Goal: Navigation & Orientation: Find specific page/section

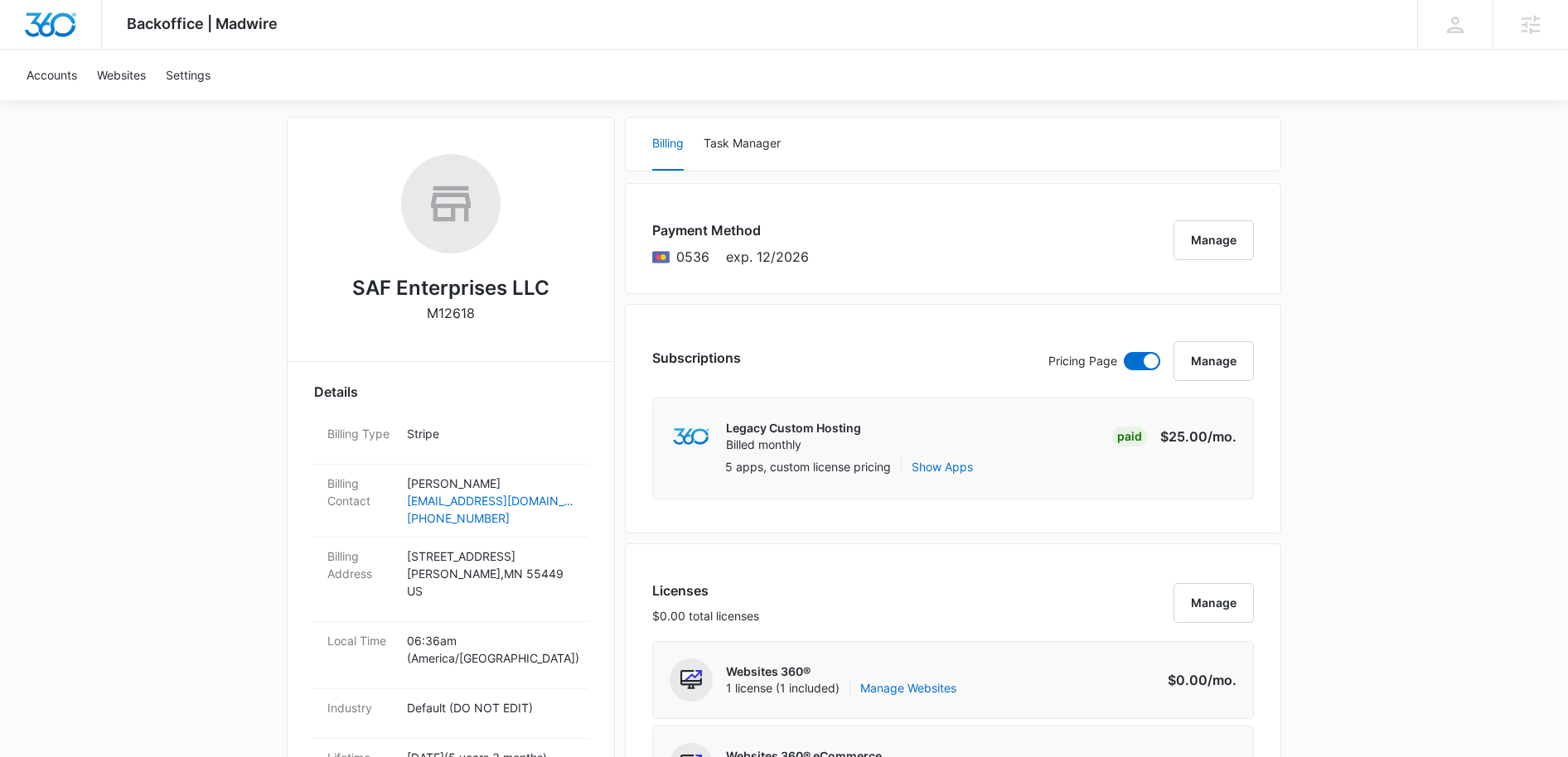
scroll to position [226, 0]
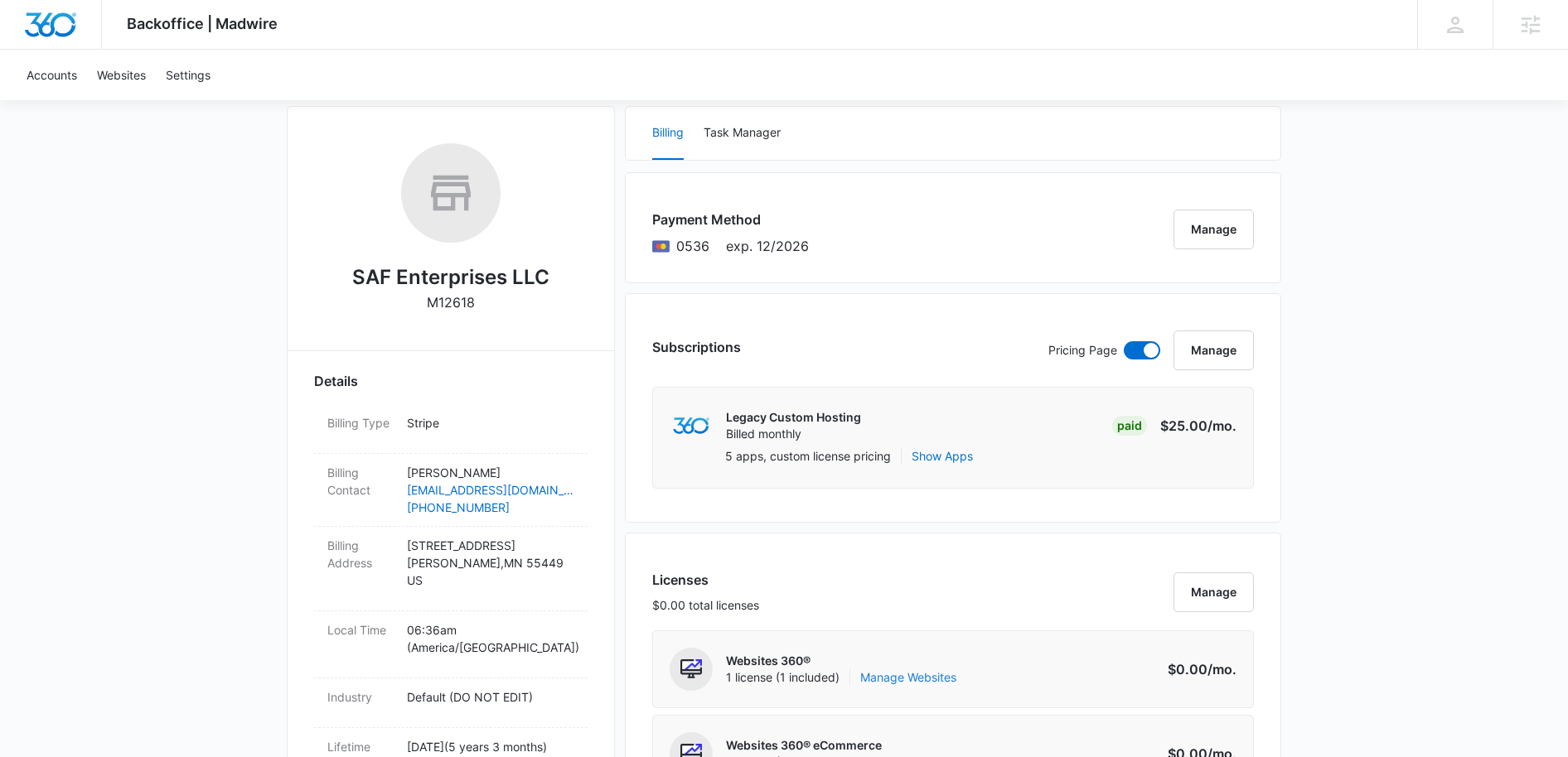
click at [914, 679] on link "Manage Websites" at bounding box center [908, 677] width 96 height 16
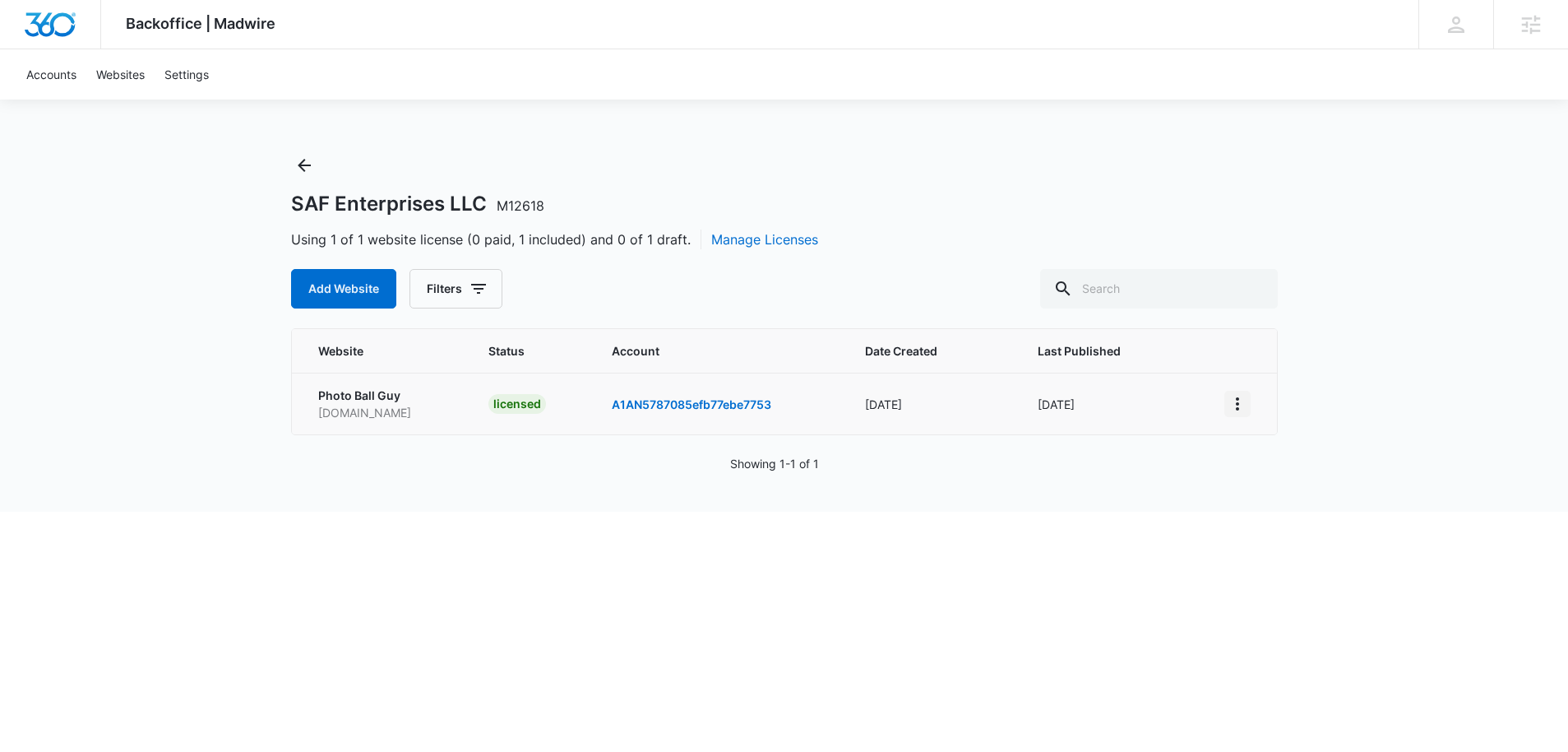
click at [1235, 400] on icon "View More" at bounding box center [1238, 404] width 20 height 20
click at [305, 160] on icon "Back" at bounding box center [304, 165] width 20 height 20
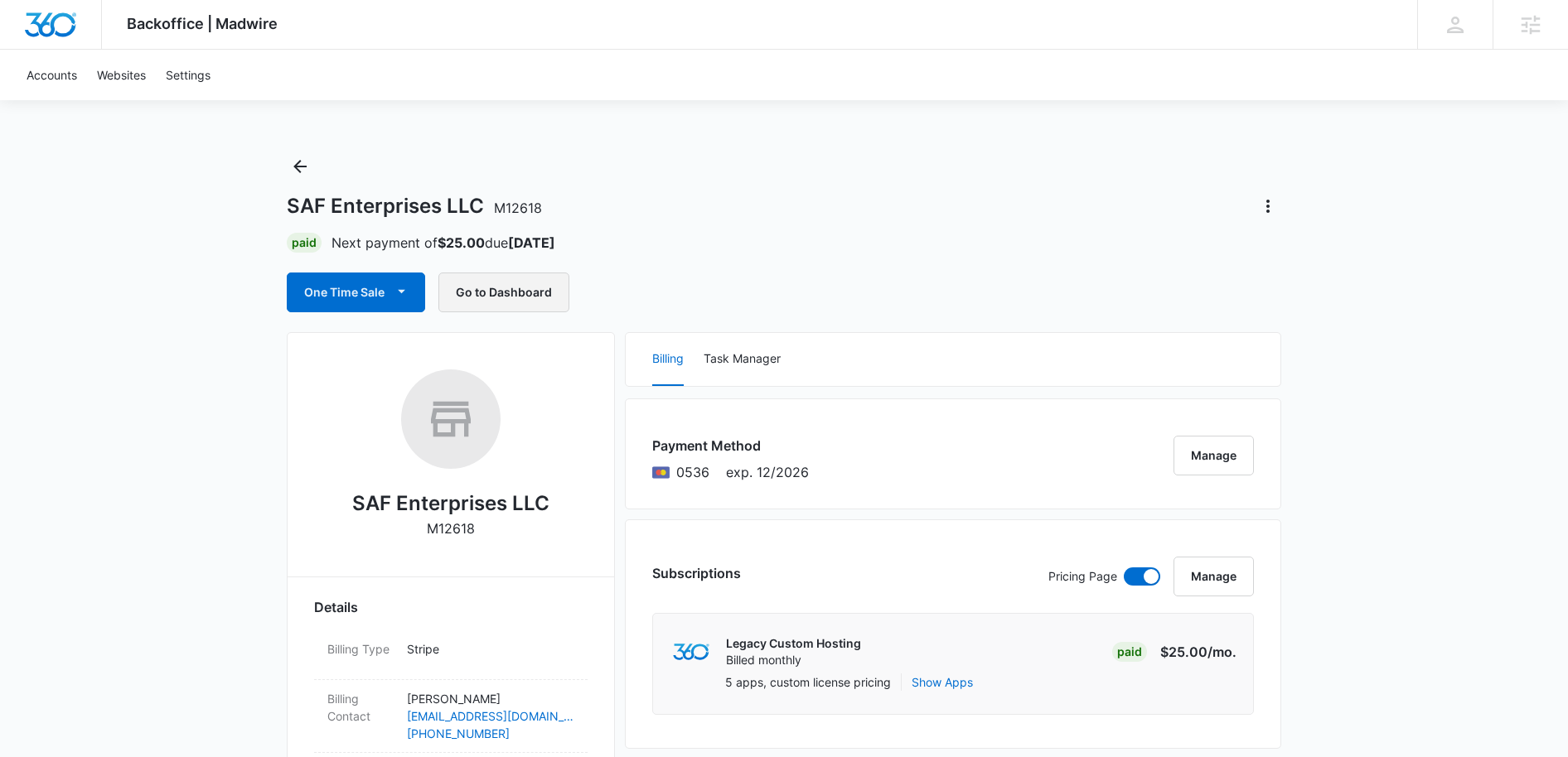
click at [490, 288] on button "Go to Dashboard" at bounding box center [504, 293] width 131 height 40
